Goal: Task Accomplishment & Management: Use online tool/utility

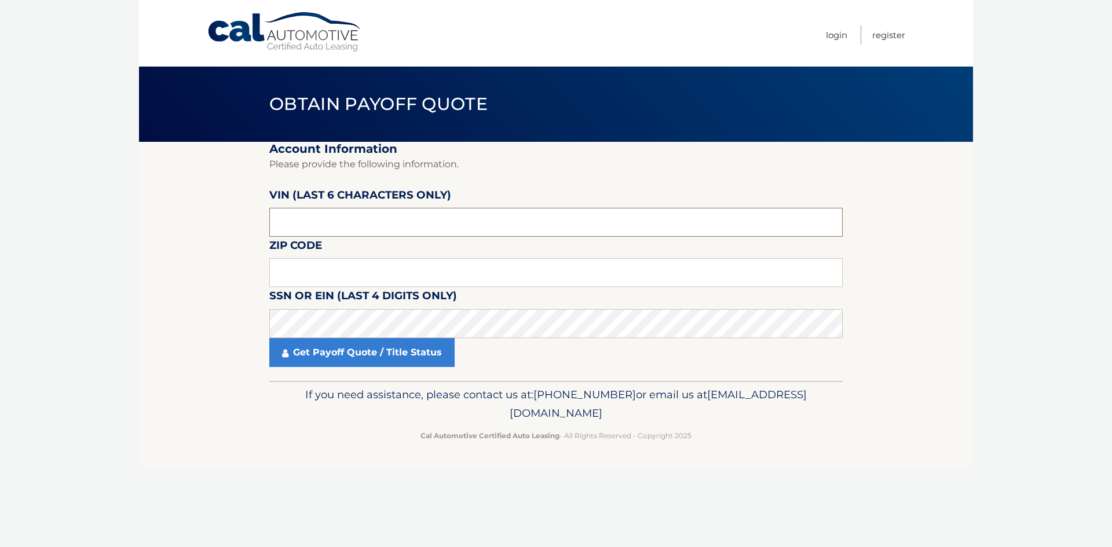
click at [301, 217] on input "text" at bounding box center [555, 222] width 573 height 29
type input "171560"
click at [317, 274] on input "text" at bounding box center [555, 272] width 573 height 29
drag, startPoint x: 317, startPoint y: 274, endPoint x: 306, endPoint y: 275, distance: 11.6
click at [306, 275] on input "text" at bounding box center [555, 272] width 573 height 29
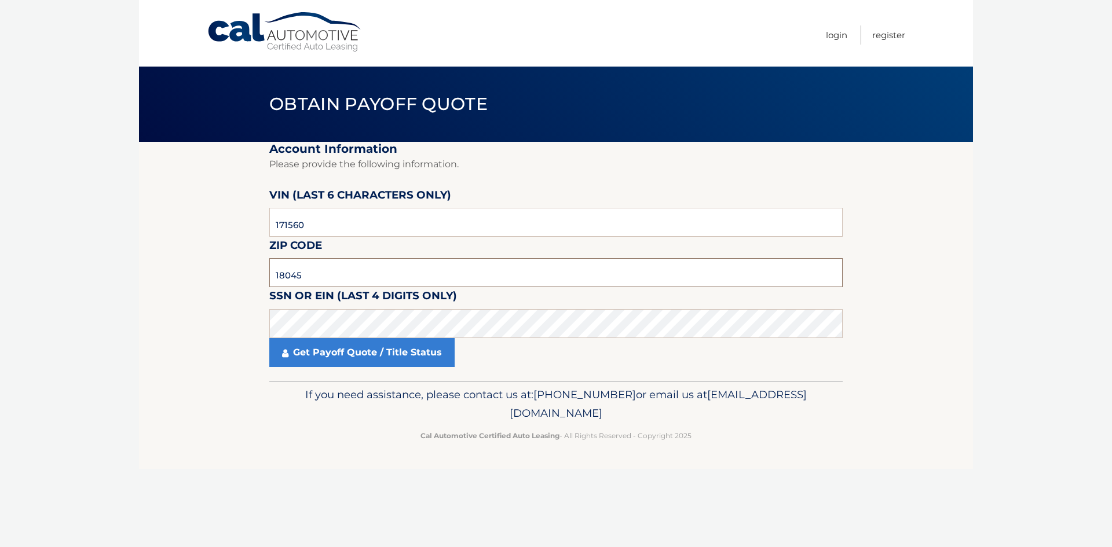
click at [312, 277] on input "18045" at bounding box center [555, 272] width 573 height 29
type input "18020"
click at [352, 361] on link "Get Payoff Quote / Title Status" at bounding box center [361, 352] width 185 height 29
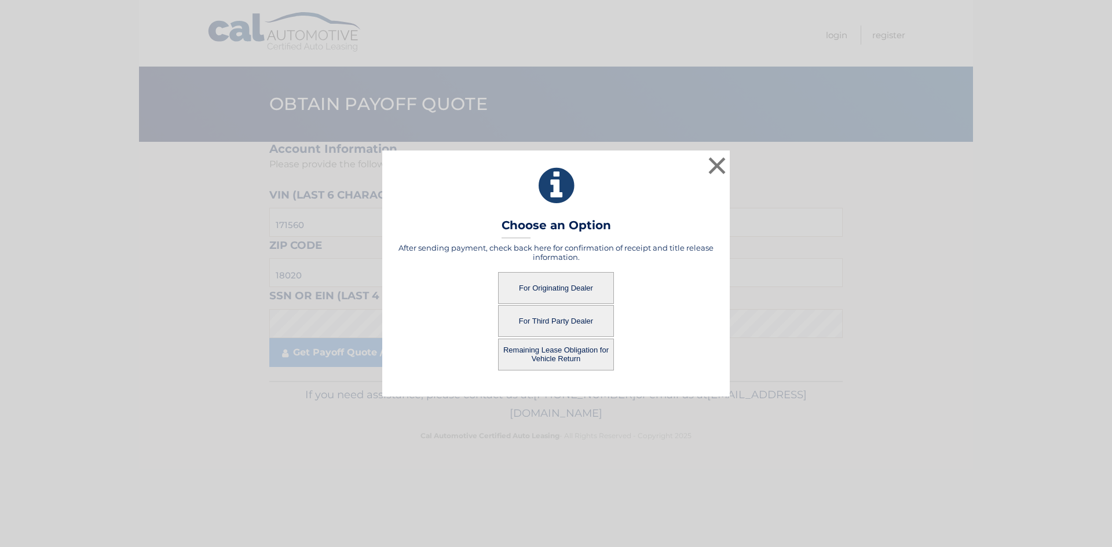
click at [548, 353] on button "Remaining Lease Obligation for Vehicle Return" at bounding box center [556, 355] width 116 height 32
click at [558, 357] on button "Remaining Lease Obligation for Vehicle Return" at bounding box center [556, 355] width 116 height 32
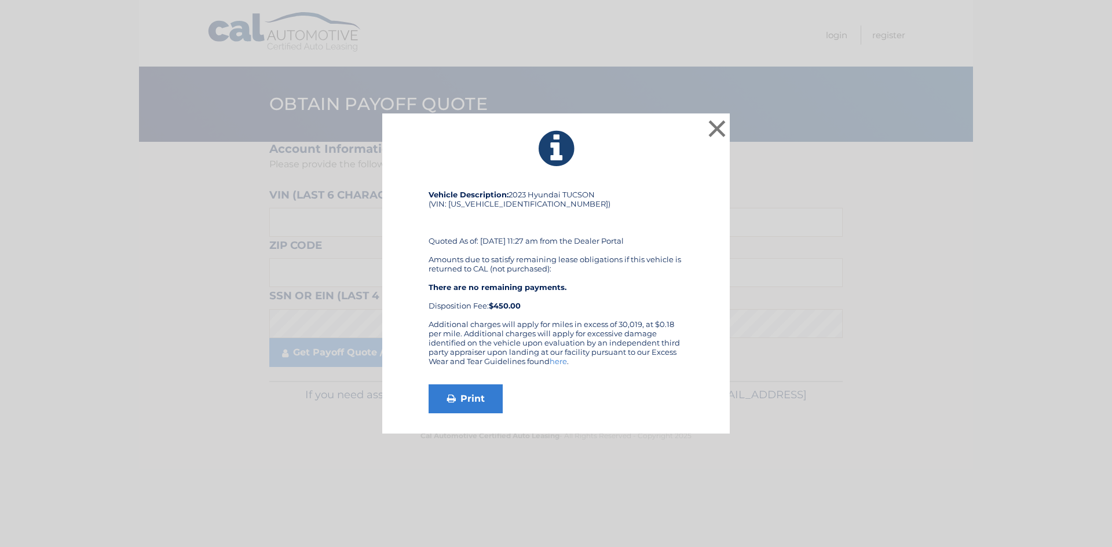
drag, startPoint x: 630, startPoint y: 292, endPoint x: 603, endPoint y: 297, distance: 27.0
click at [603, 297] on div "Amounts due to satisfy remaining lease obligations if this vehicle is returned …" at bounding box center [556, 283] width 255 height 56
click at [453, 408] on link "Print" at bounding box center [466, 399] width 74 height 29
click at [723, 134] on button "×" at bounding box center [716, 128] width 23 height 23
